Goal: Task Accomplishment & Management: Complete application form

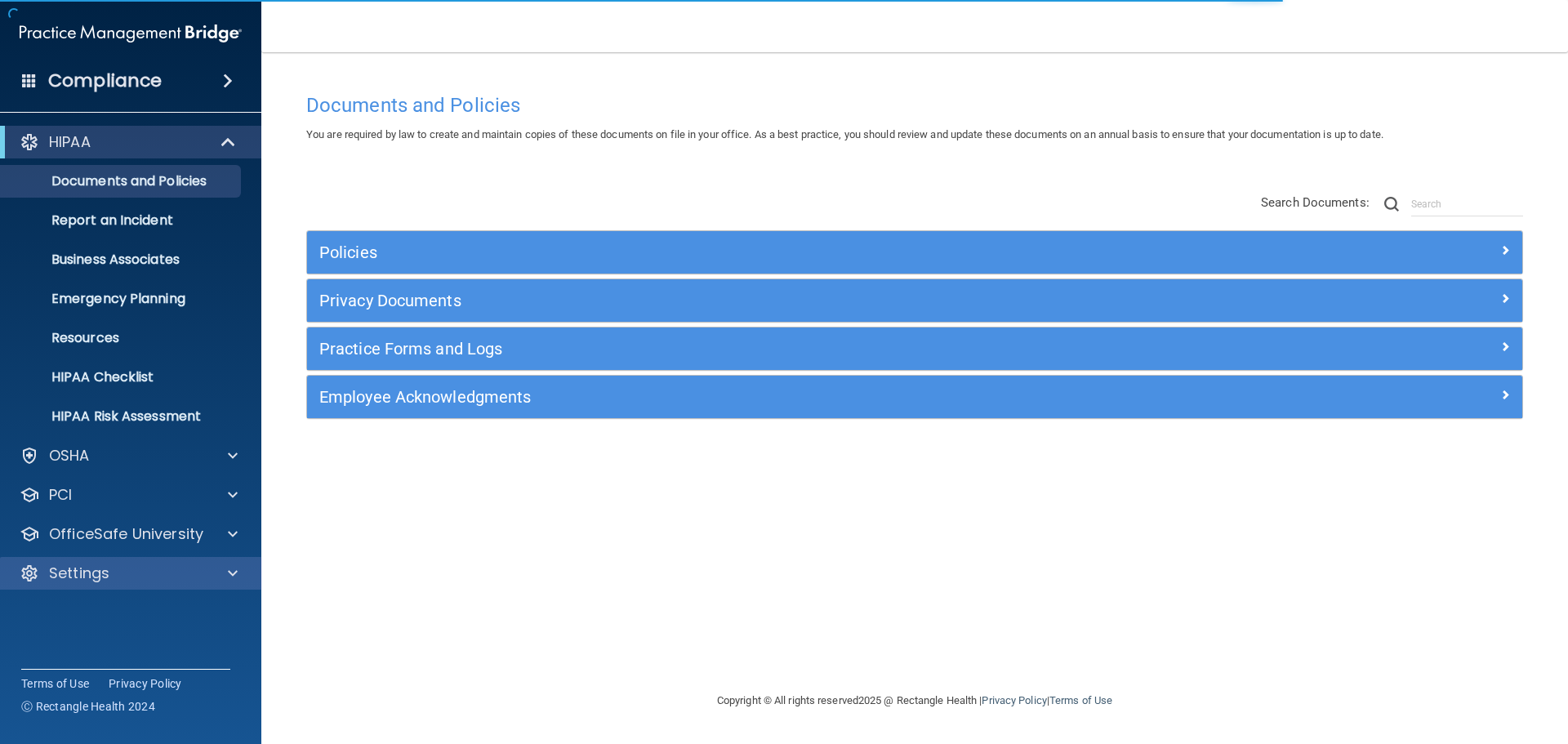
click at [122, 562] on div "Settings" at bounding box center [130, 573] width 262 height 32
click at [174, 573] on div "Settings" at bounding box center [109, 574] width 203 height 20
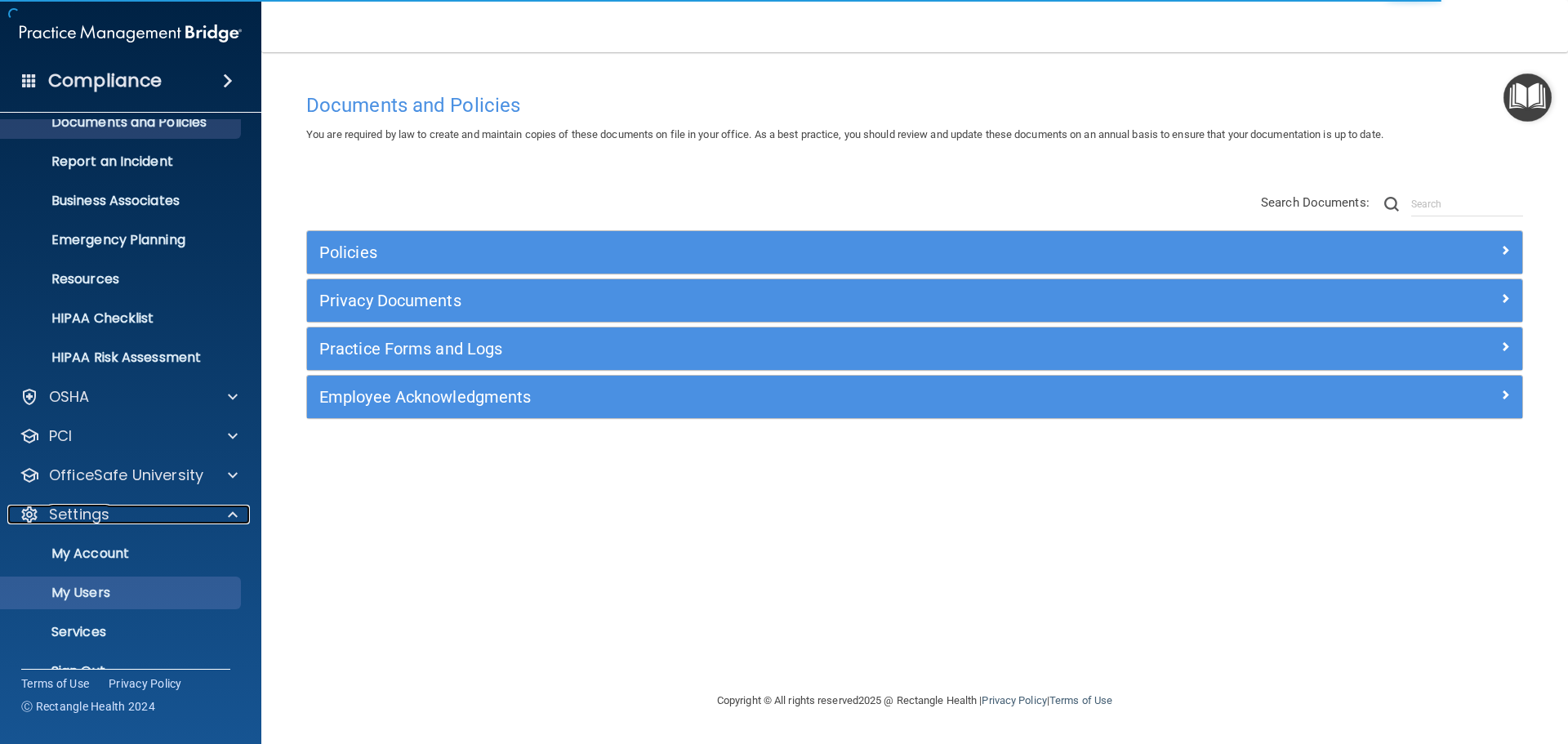
scroll to position [91, 0]
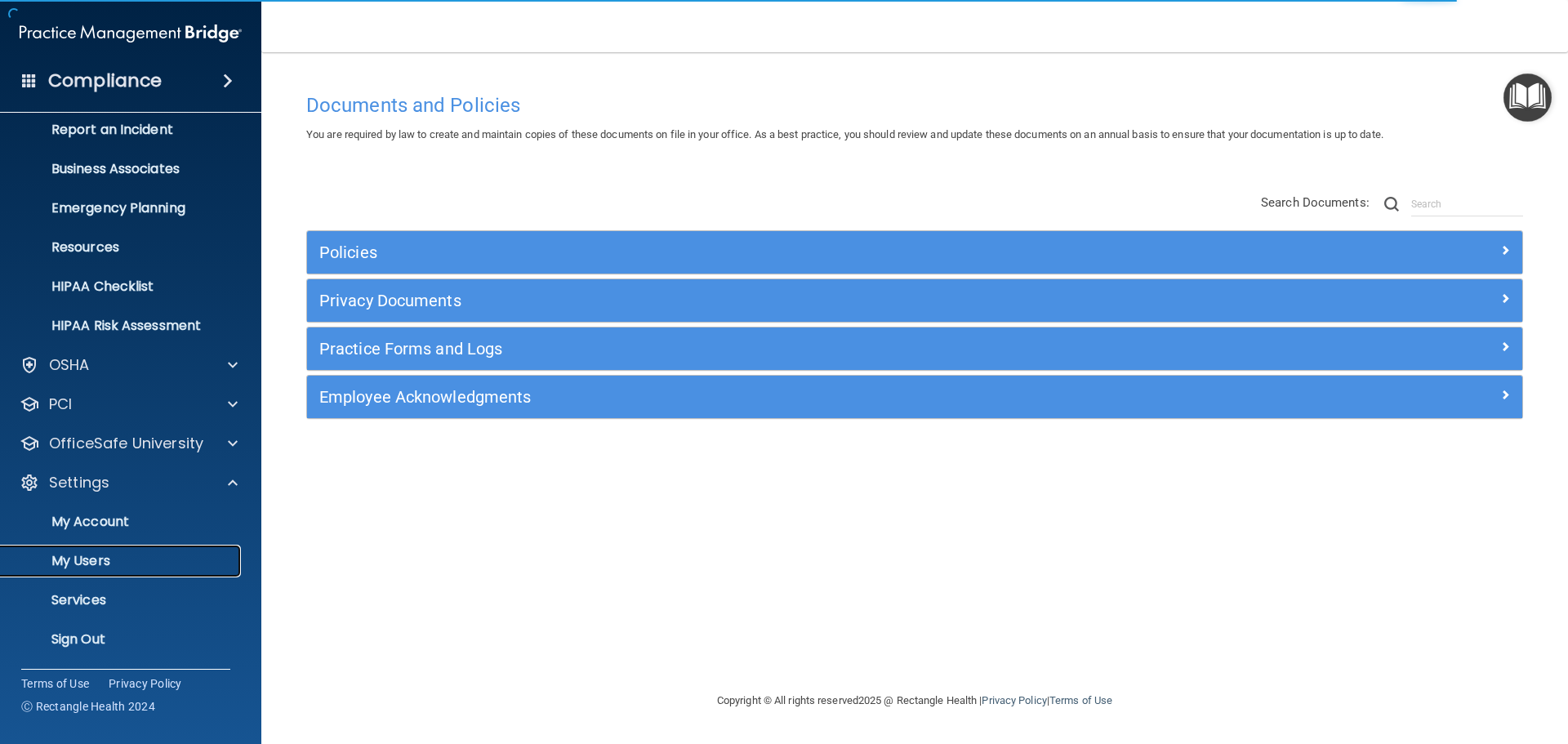
click at [139, 564] on p "My Users" at bounding box center [122, 561] width 223 height 17
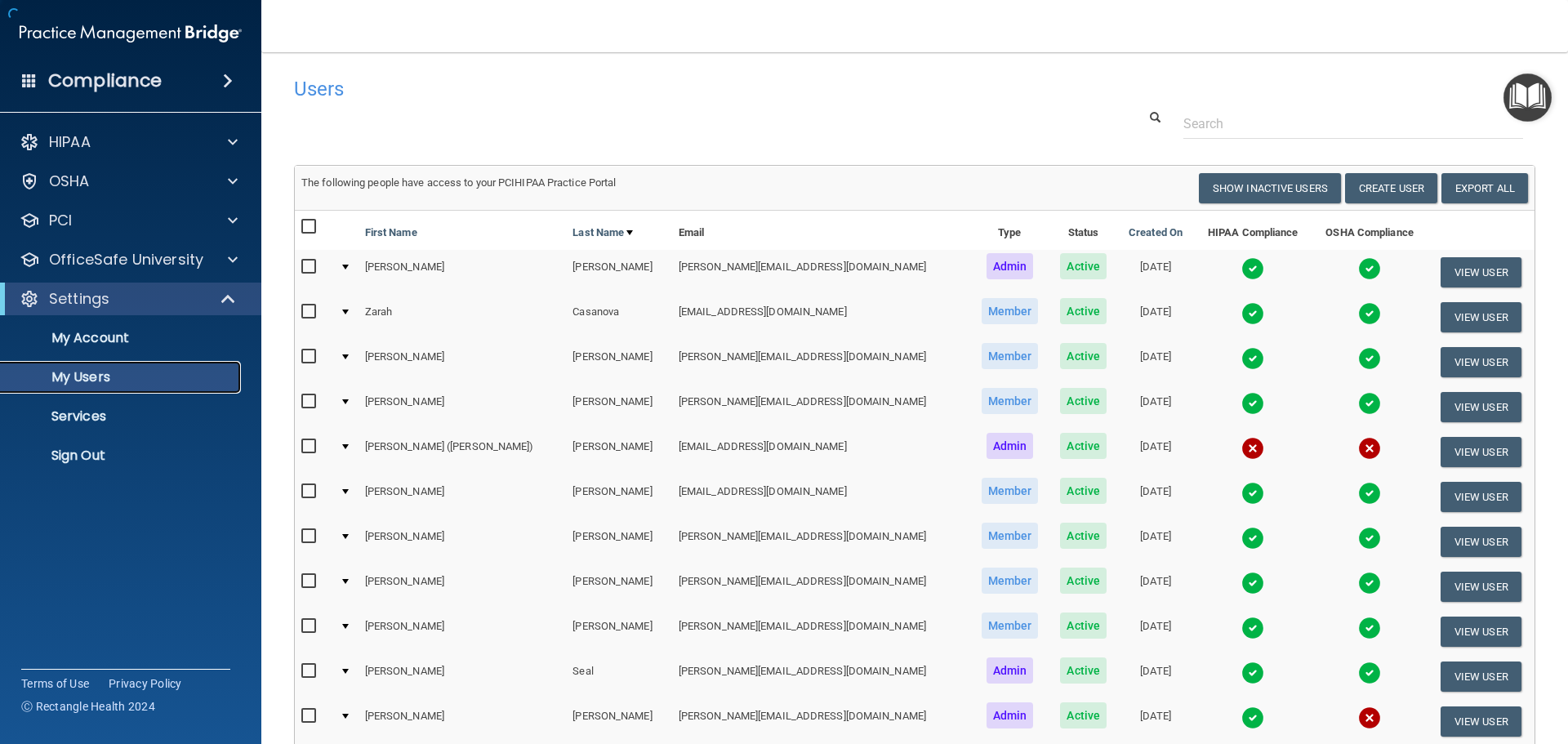
click at [112, 377] on p "My Users" at bounding box center [122, 377] width 223 height 17
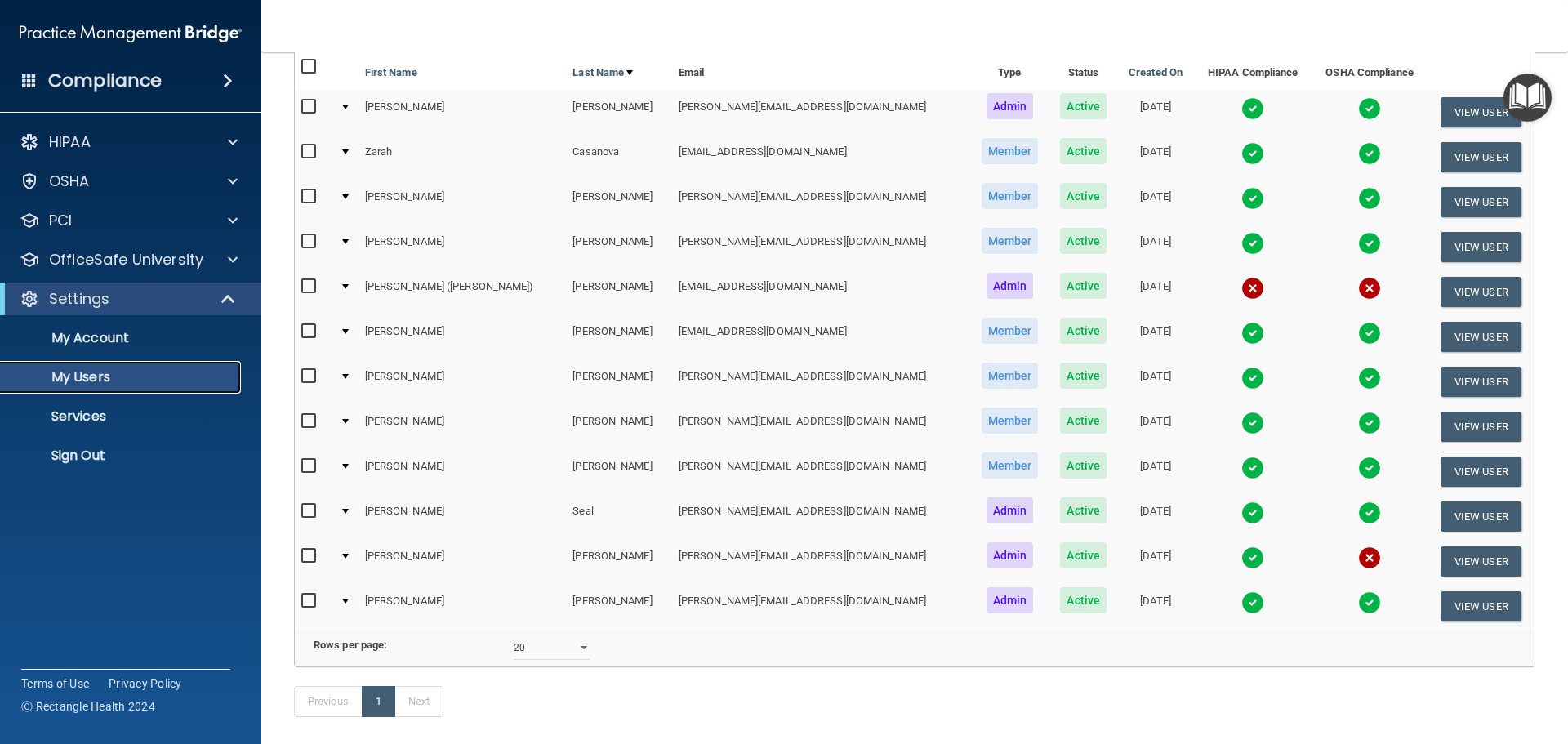
scroll to position [218, 0]
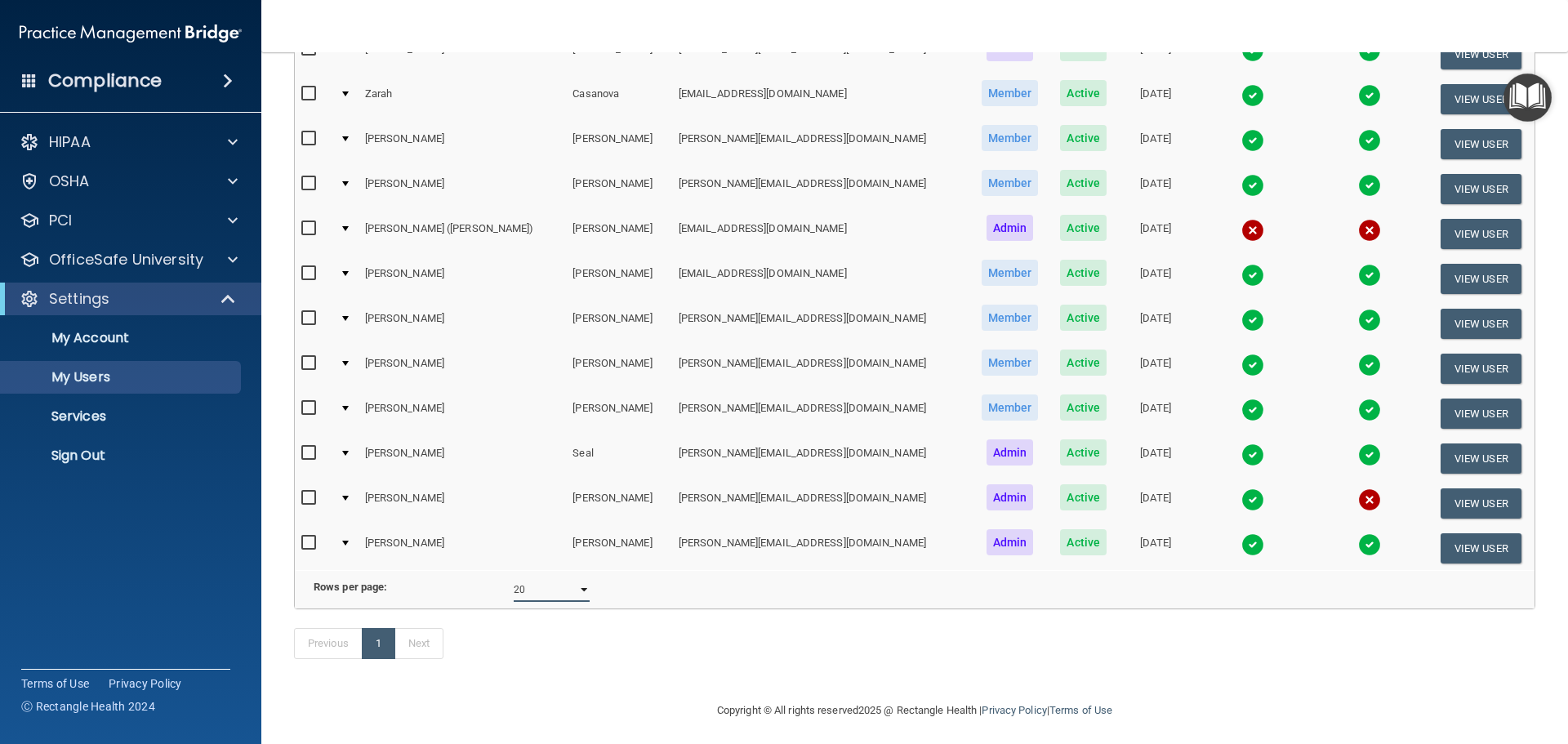
click at [568, 593] on select "10 20 30 40 all" at bounding box center [551, 589] width 76 height 24
select select "12"
click at [514, 590] on select "10 20 30 40 all" at bounding box center [551, 589] width 76 height 24
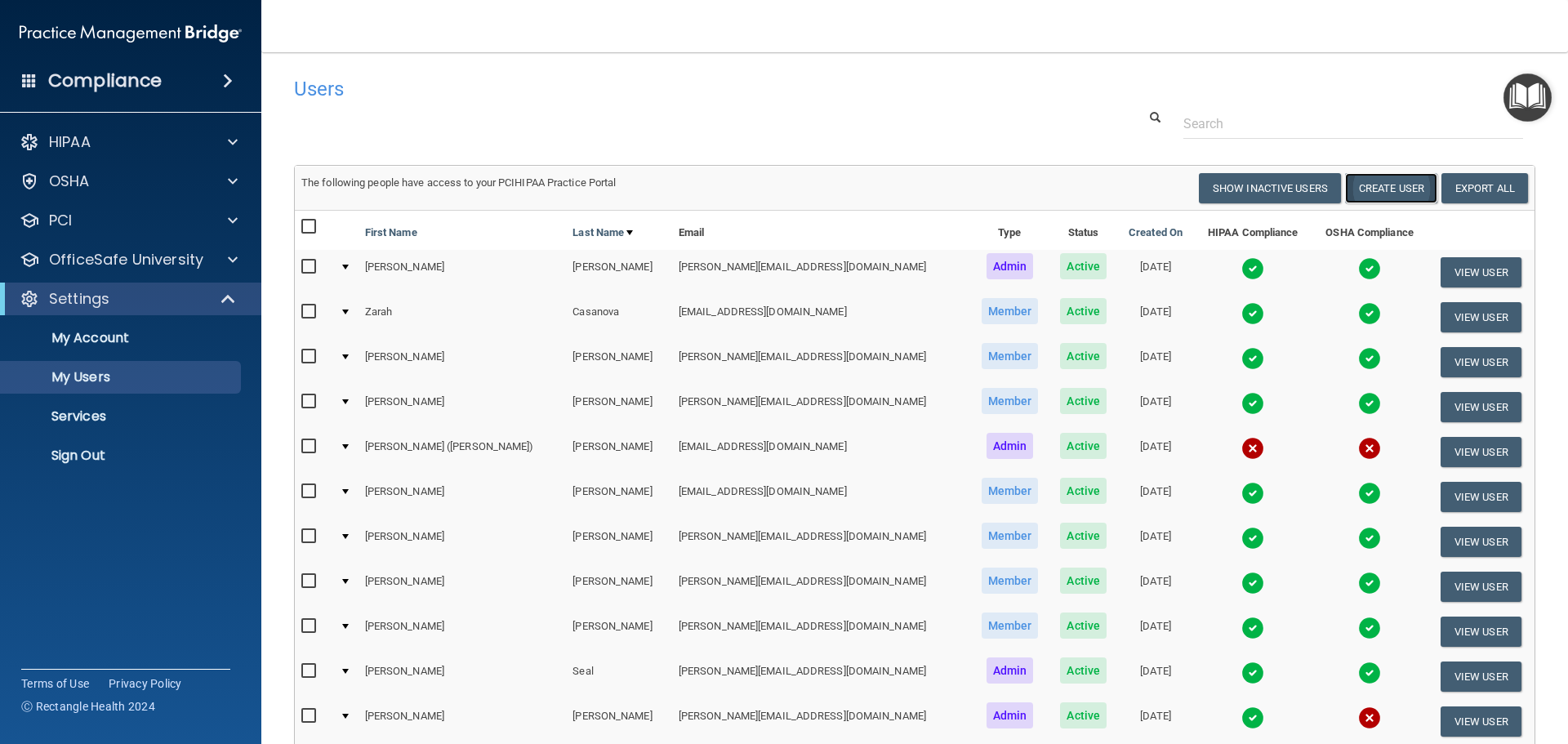
click at [1356, 175] on button "Create User" at bounding box center [1391, 188] width 92 height 30
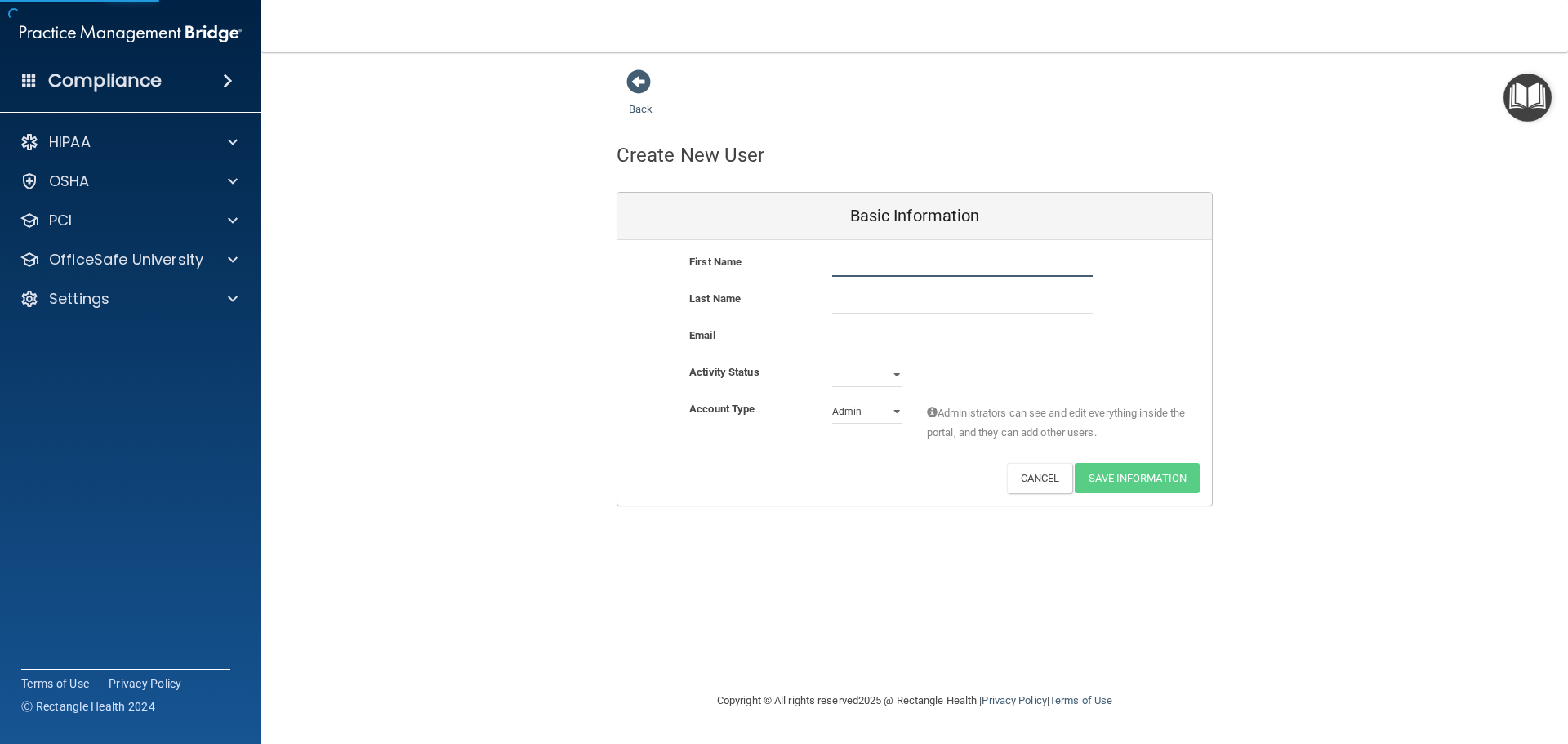
drag, startPoint x: 892, startPoint y: 268, endPoint x: 938, endPoint y: 249, distance: 49.8
click at [892, 268] on input "text" at bounding box center [962, 264] width 261 height 24
type input "Lis"
type input "[PERSON_NAME]"
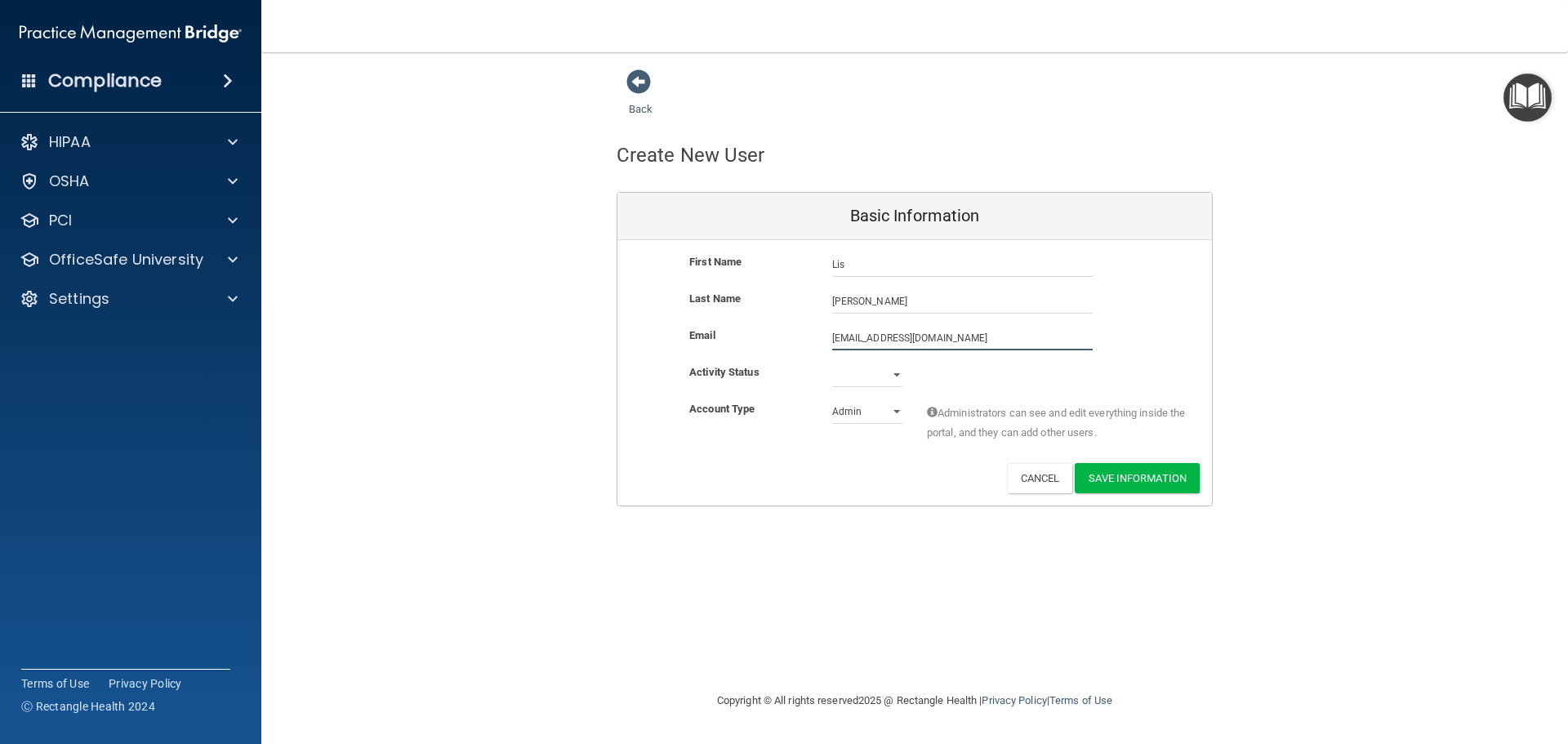
type input "[EMAIL_ADDRESS][DOMAIN_NAME]"
click at [874, 377] on select "Active Inactive" at bounding box center [867, 377] width 71 height 24
select select "active"
click at [832, 362] on select "Active Inactive" at bounding box center [867, 374] width 71 height 24
click at [887, 416] on select "Admin Member" at bounding box center [867, 411] width 71 height 24
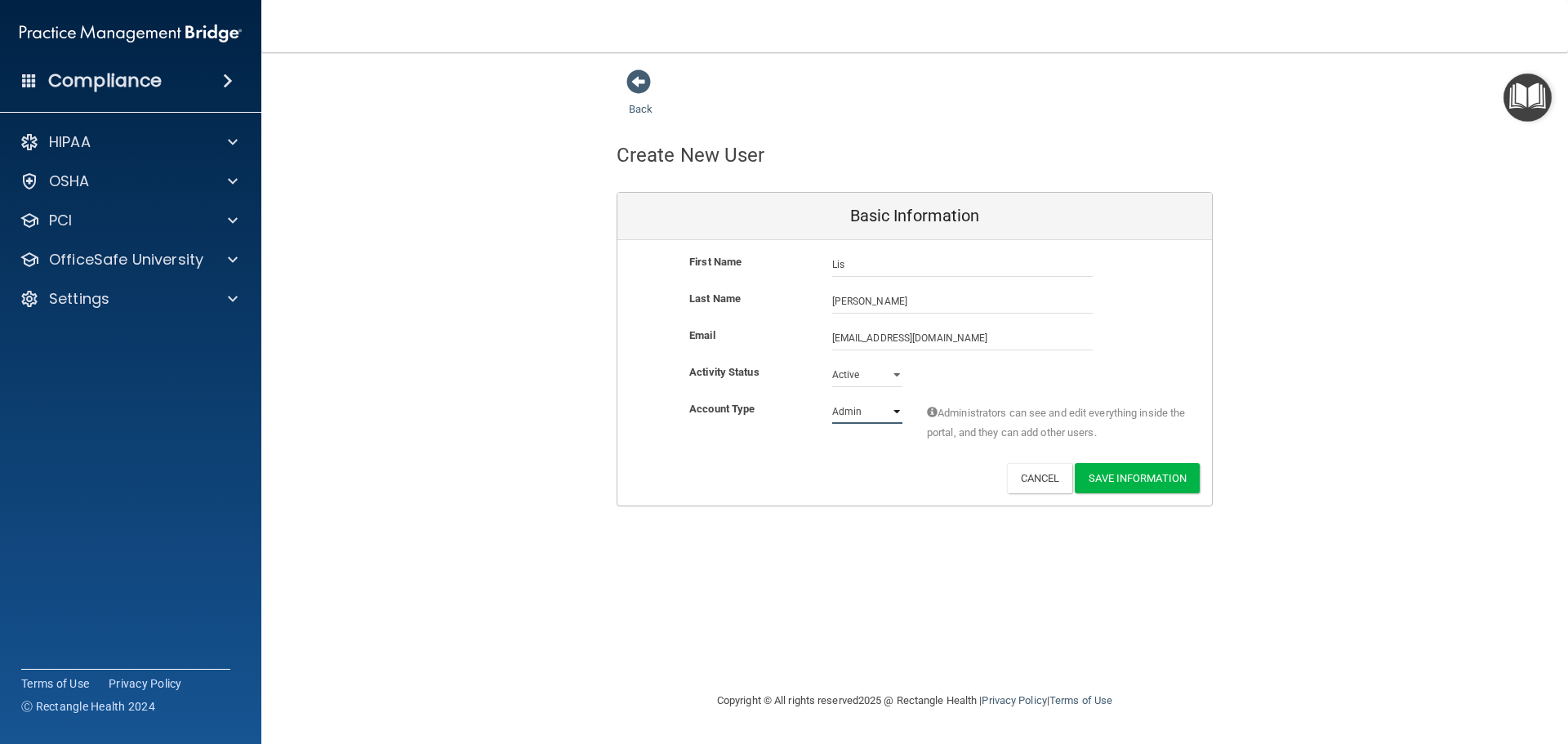
select select "practice_member"
click at [832, 400] on select "Admin Member" at bounding box center [867, 411] width 71 height 24
click at [1128, 484] on button "Save Information" at bounding box center [1137, 478] width 125 height 30
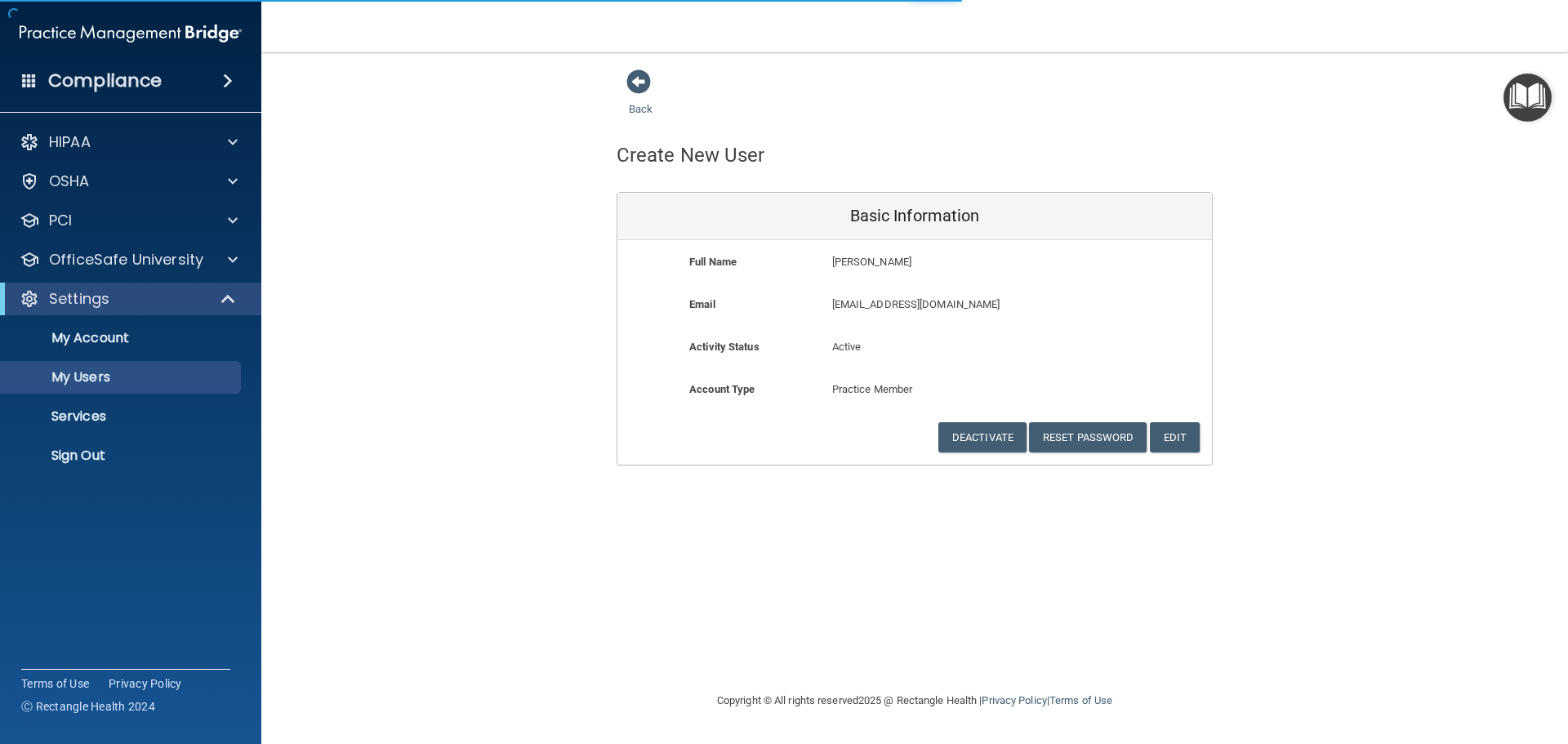
select select "20"
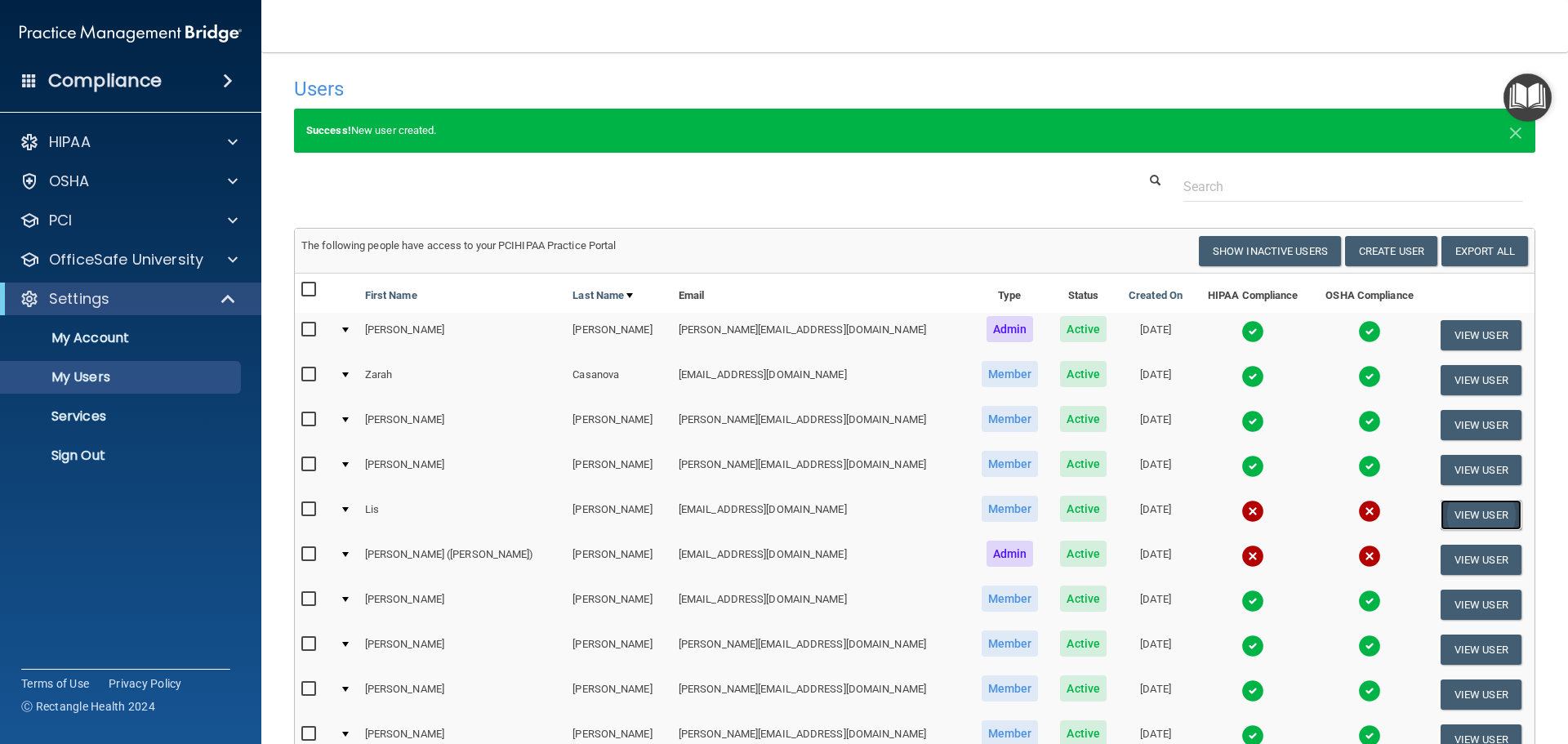
click at [1480, 507] on button "View User" at bounding box center [1481, 515] width 81 height 30
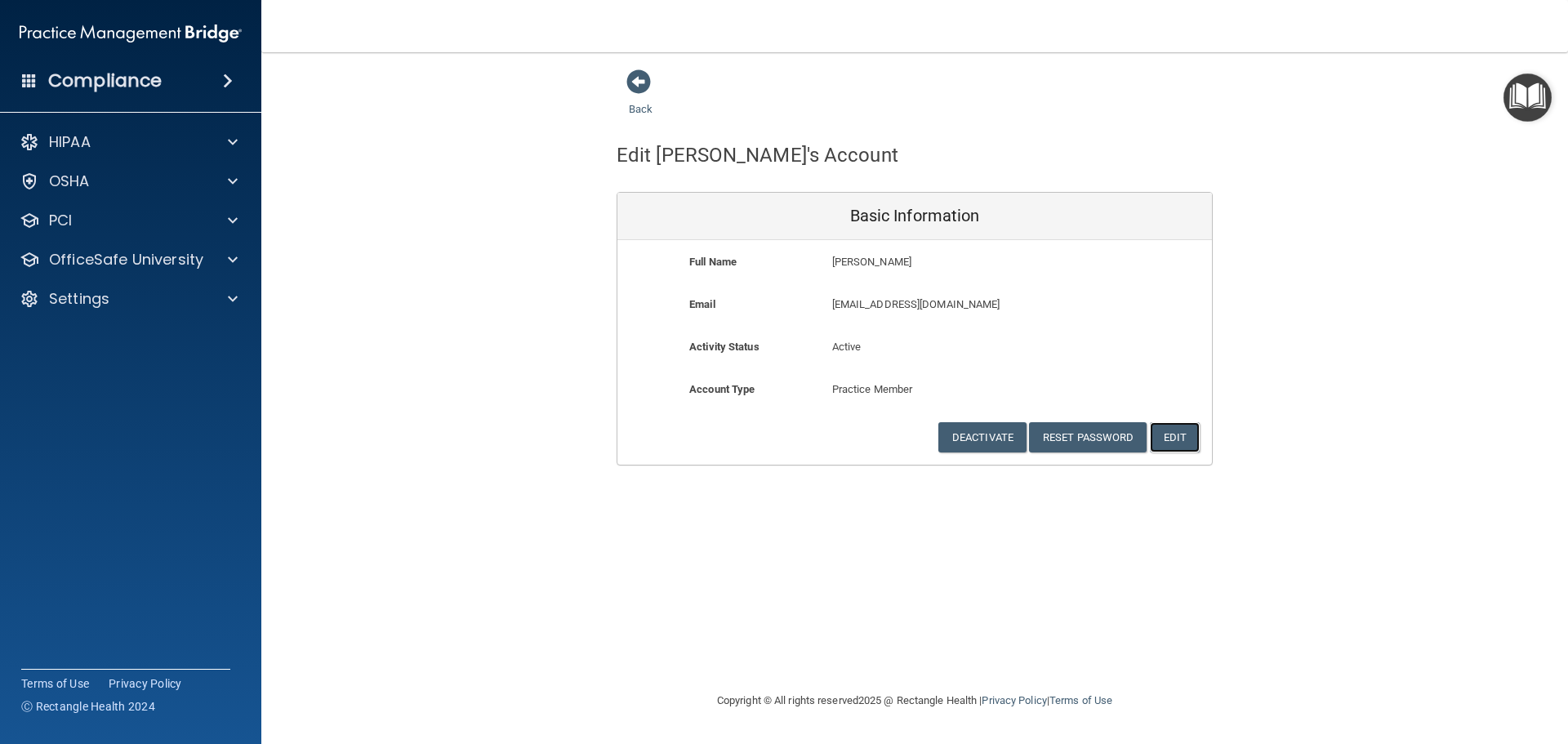
click at [1169, 447] on button "Edit" at bounding box center [1175, 437] width 50 height 30
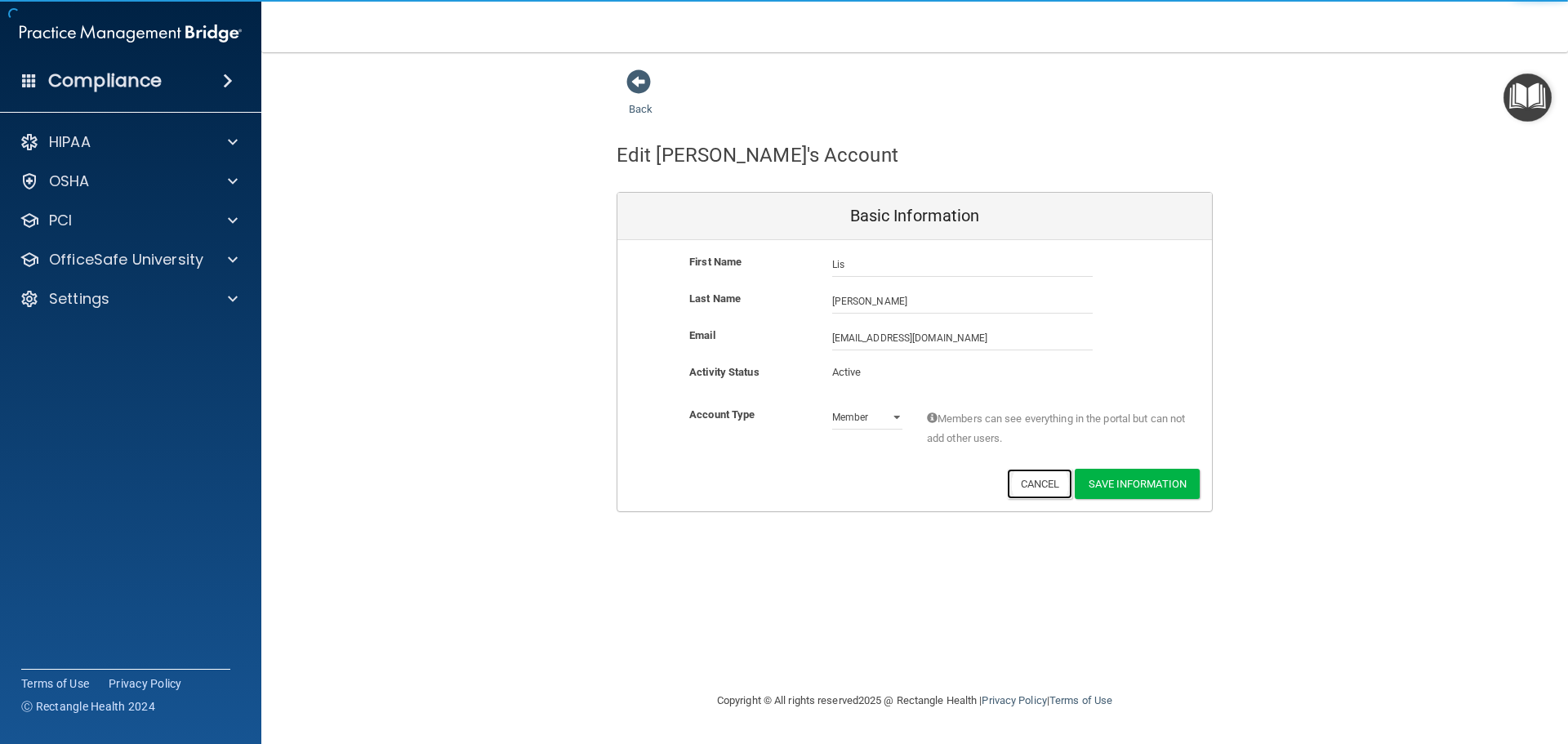
click at [1050, 484] on button "Cancel" at bounding box center [1040, 484] width 66 height 30
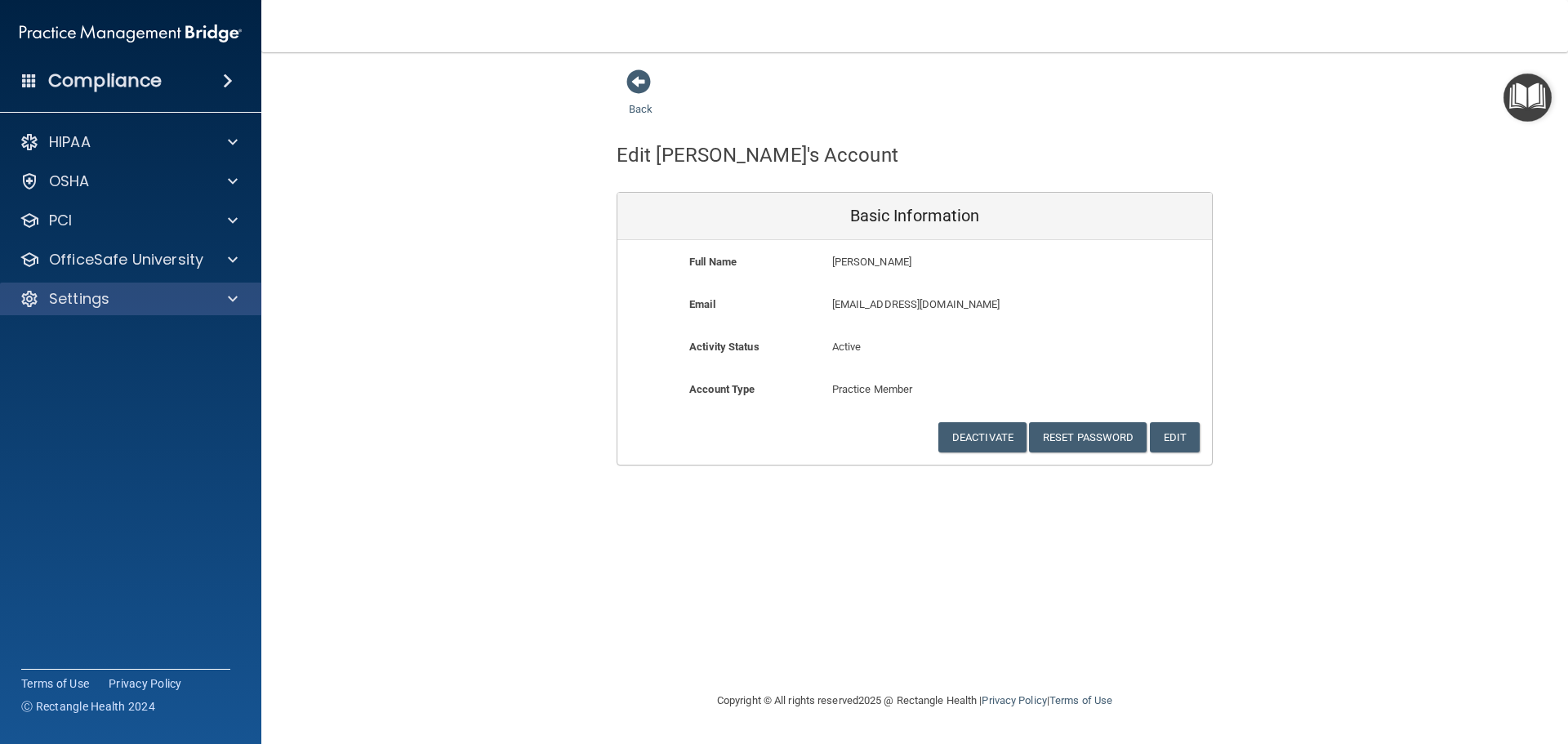
click at [125, 287] on div "Settings" at bounding box center [130, 298] width 262 height 32
drag, startPoint x: 273, startPoint y: 289, endPoint x: 214, endPoint y: 290, distance: 59.0
click at [253, 289] on div "Compliance HIPAA Documents and Policies Report an Incident Business Associates …" at bounding box center [784, 372] width 1568 height 744
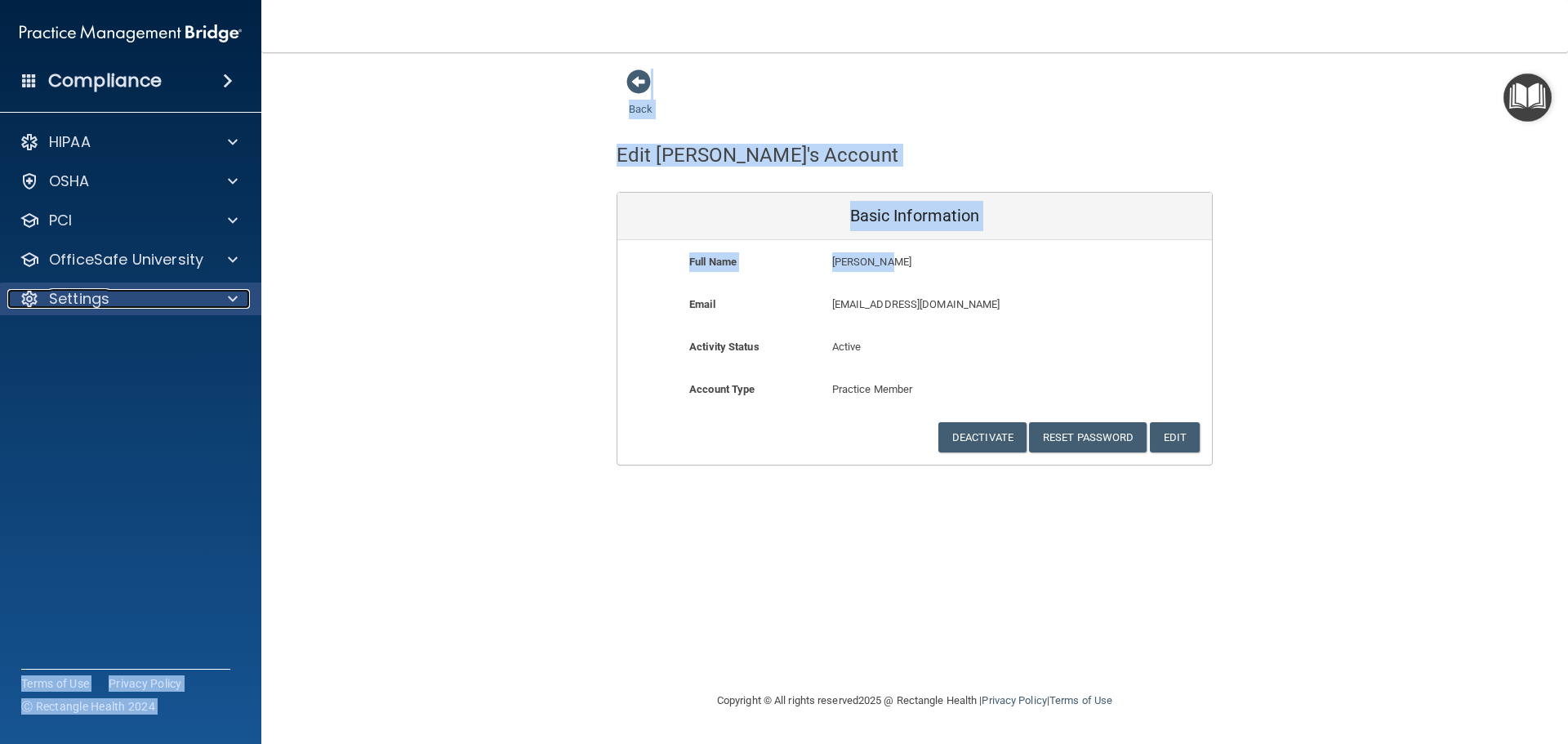
click at [214, 290] on div at bounding box center [230, 299] width 41 height 20
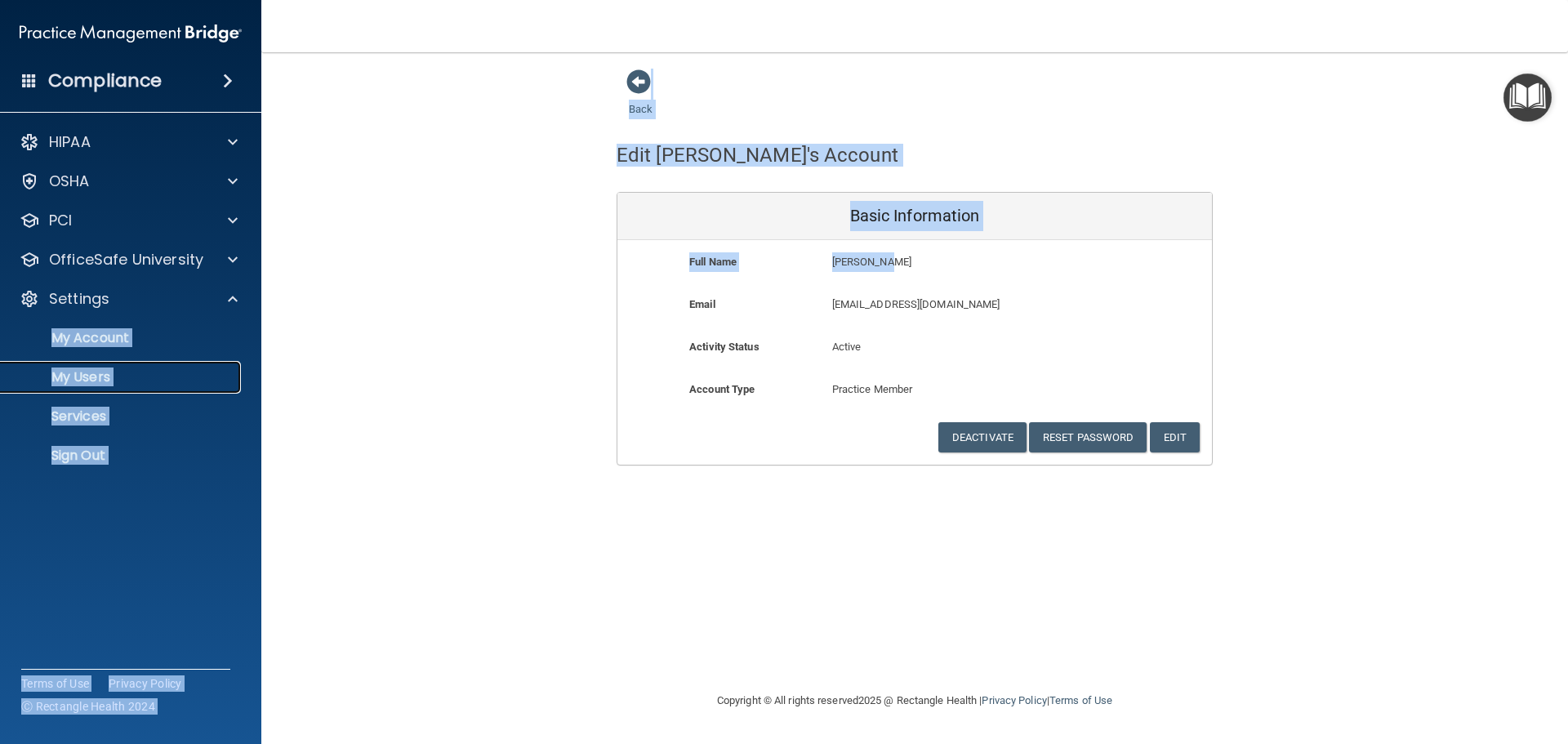
click at [119, 368] on link "My Users" at bounding box center [112, 377] width 258 height 32
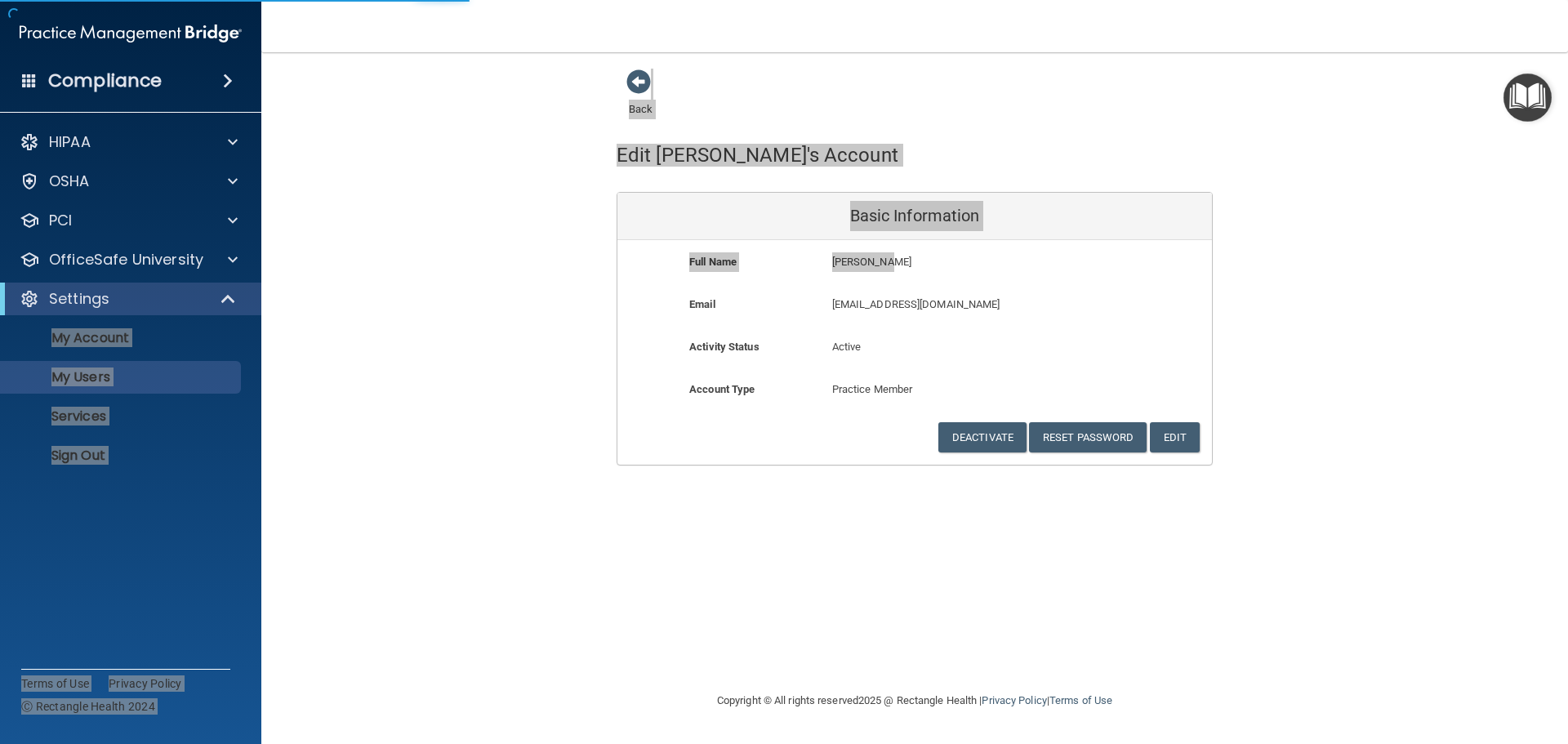
select select "20"
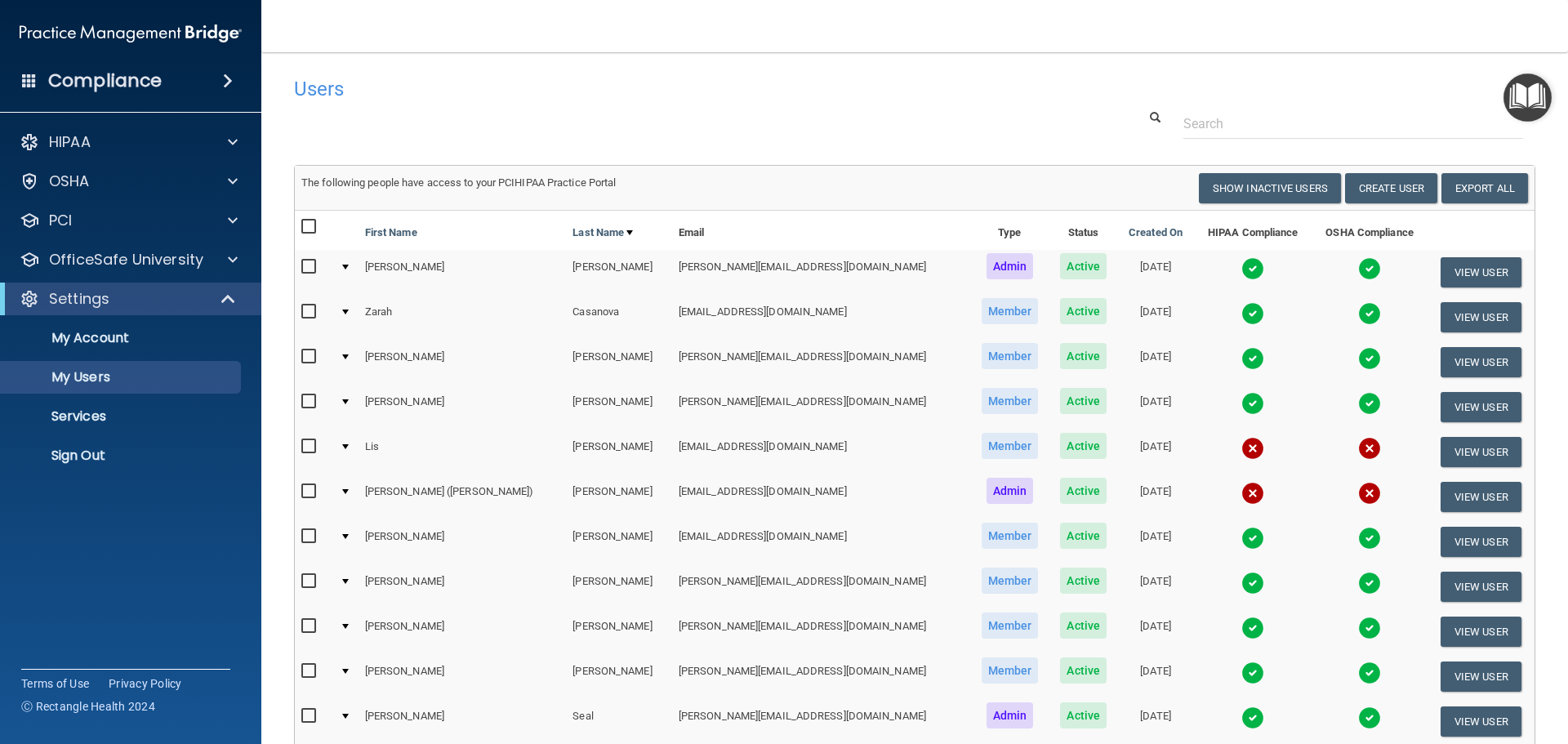
click at [347, 441] on td at bounding box center [346, 452] width 25 height 45
click at [350, 448] on td at bounding box center [346, 452] width 25 height 45
click at [349, 446] on div at bounding box center [346, 447] width 7 height 5
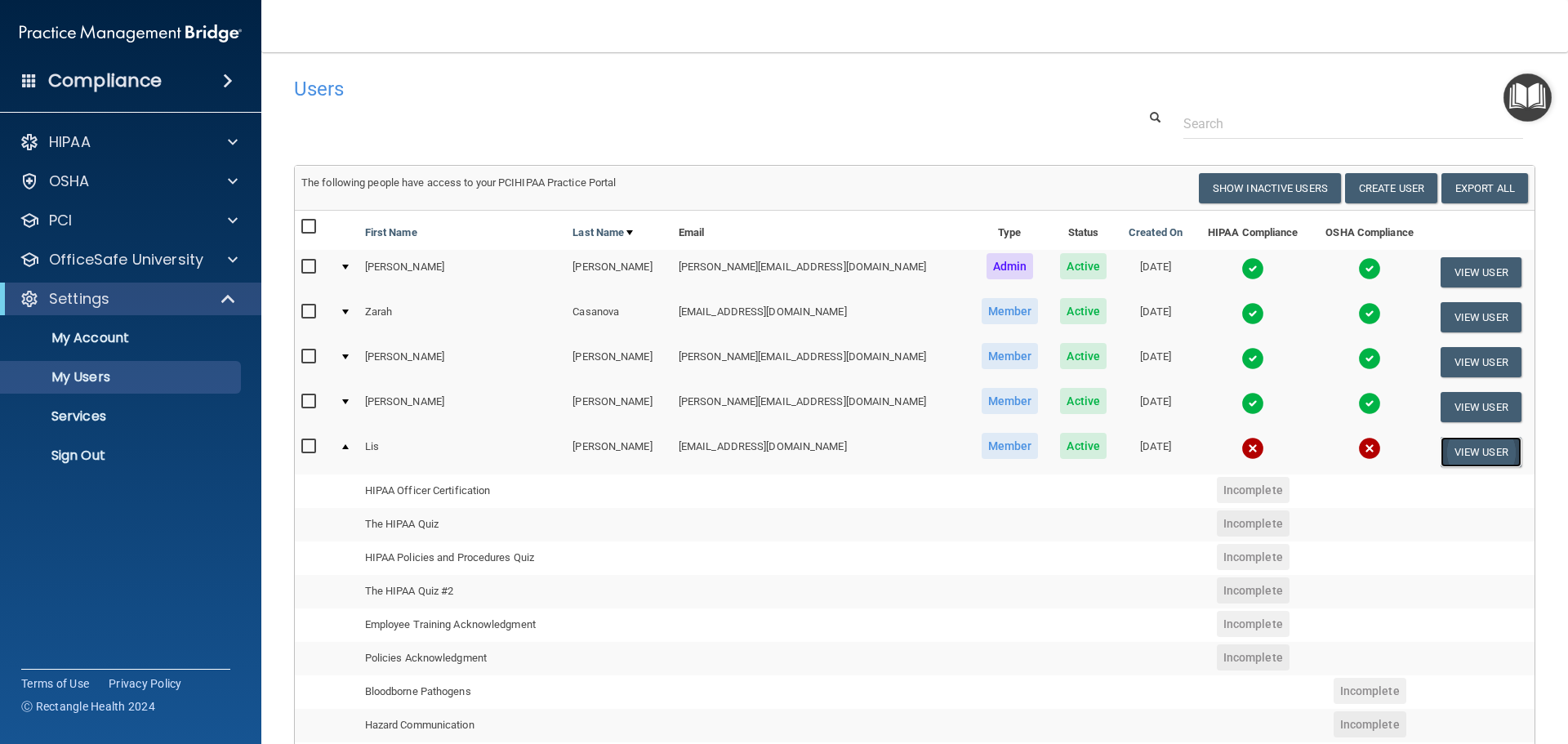
click at [1480, 454] on button "View User" at bounding box center [1481, 452] width 81 height 30
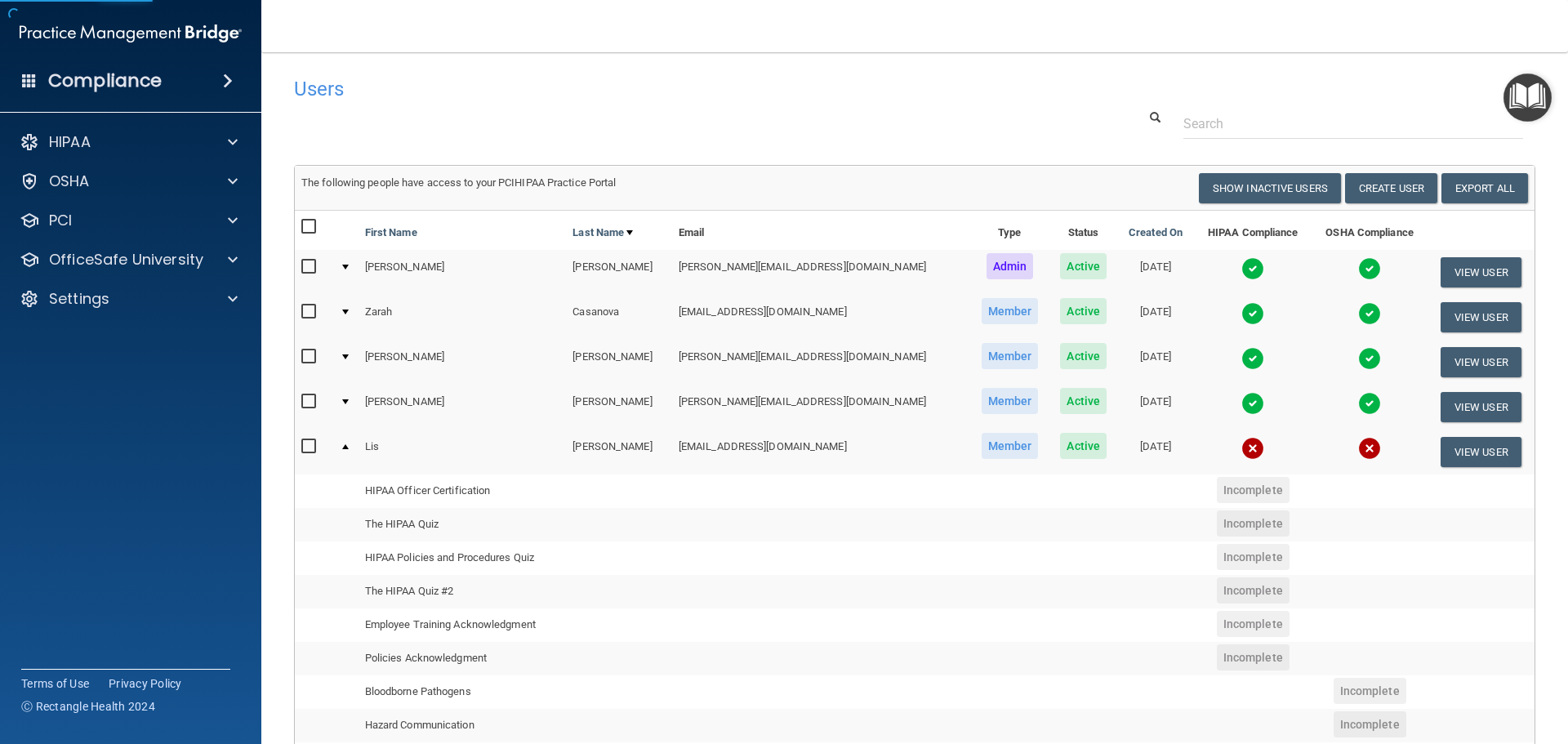
select select "practice_member"
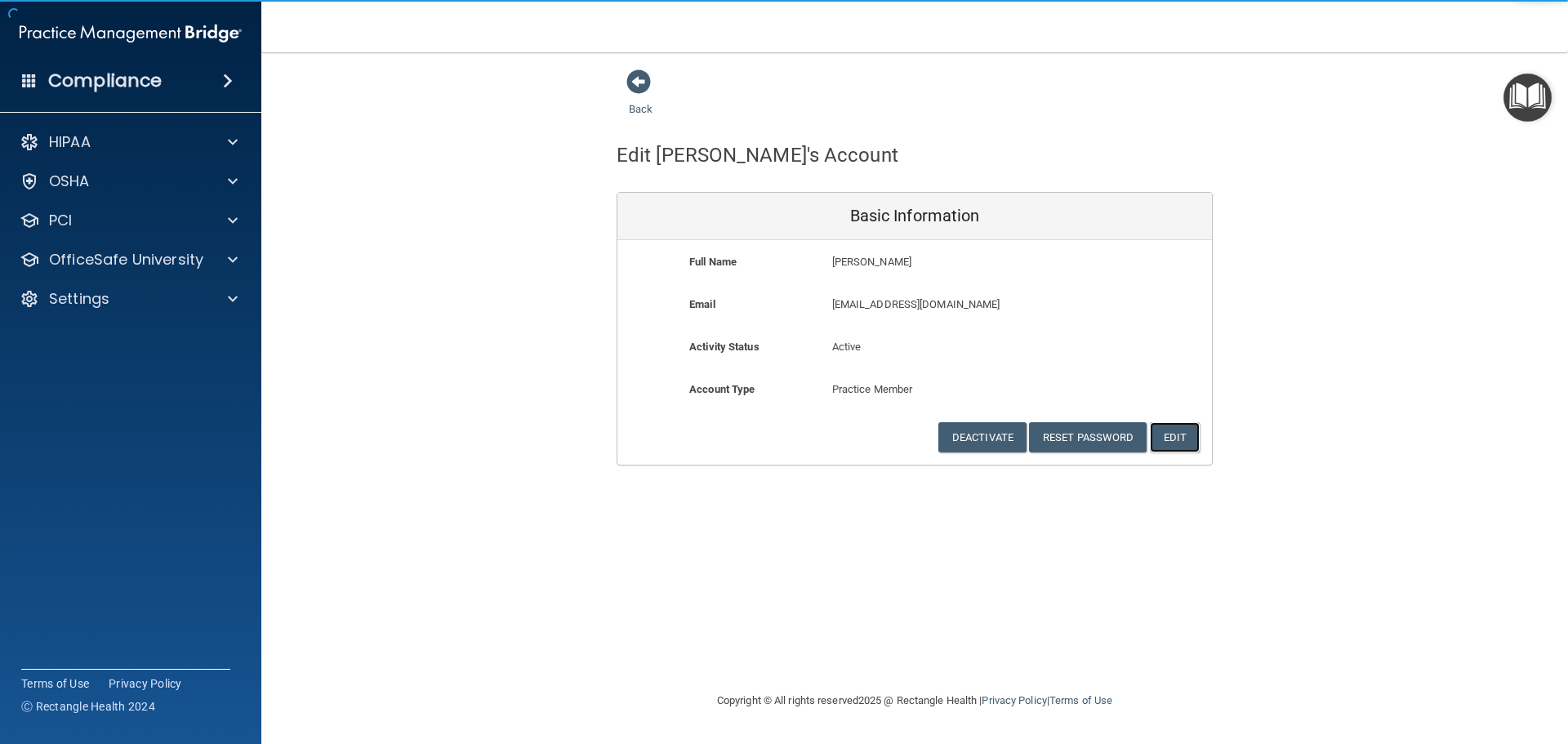
click at [1190, 441] on button "Edit" at bounding box center [1175, 437] width 50 height 30
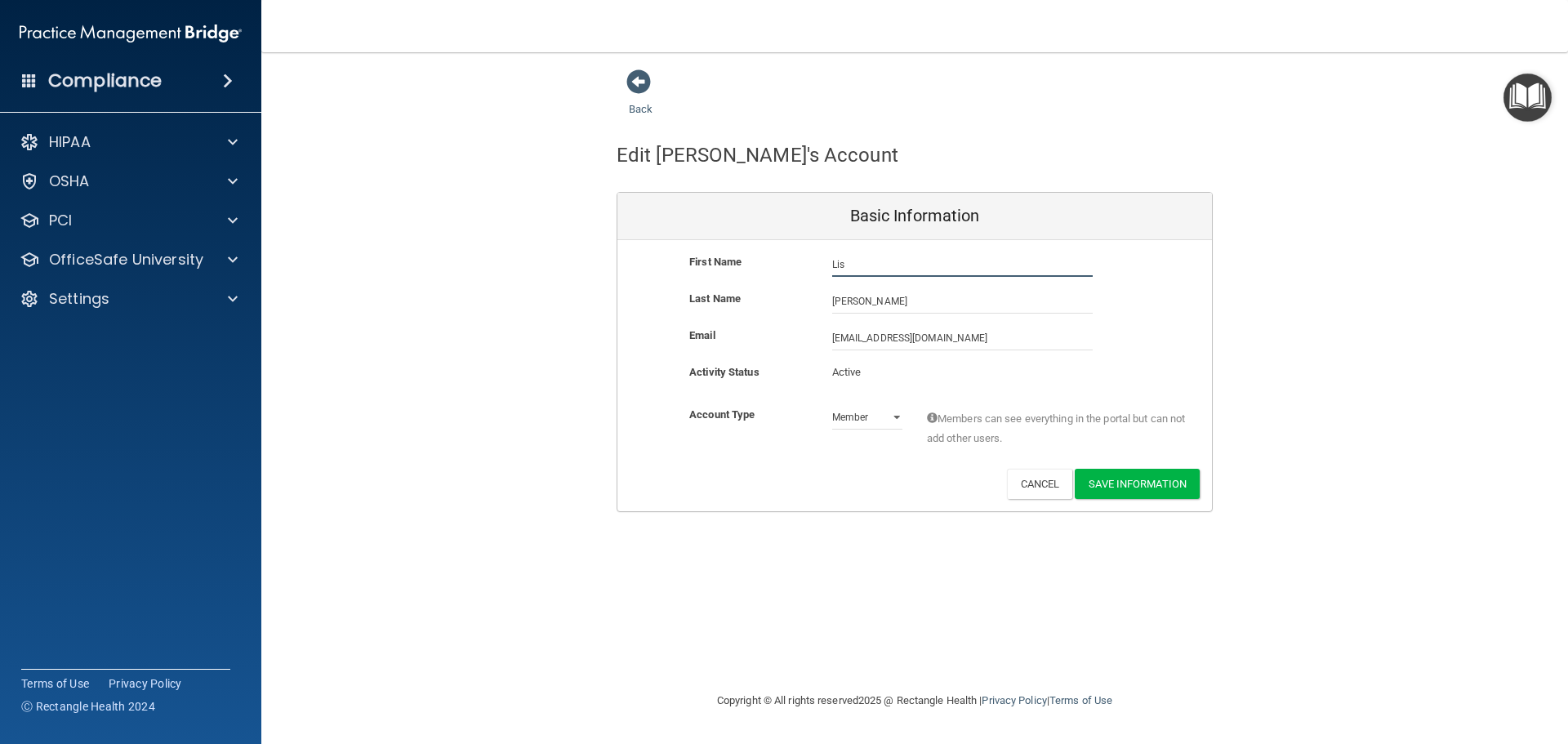
click at [832, 264] on input "Lis" at bounding box center [962, 264] width 261 height 24
type input "Lisyelis (Lis)"
click at [1138, 492] on button "Save Information" at bounding box center [1137, 484] width 125 height 30
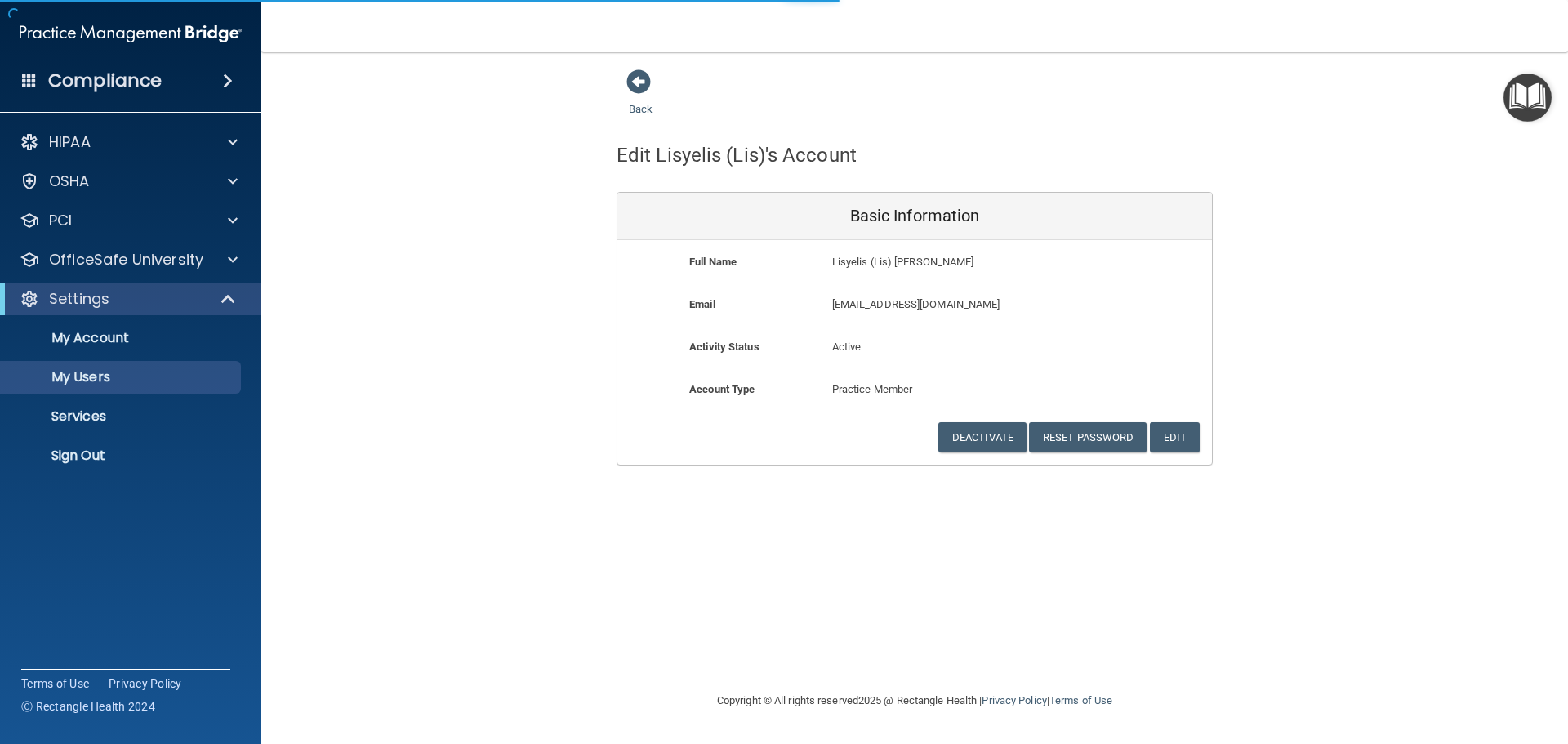
select select "20"
